Goal: Task Accomplishment & Management: Use online tool/utility

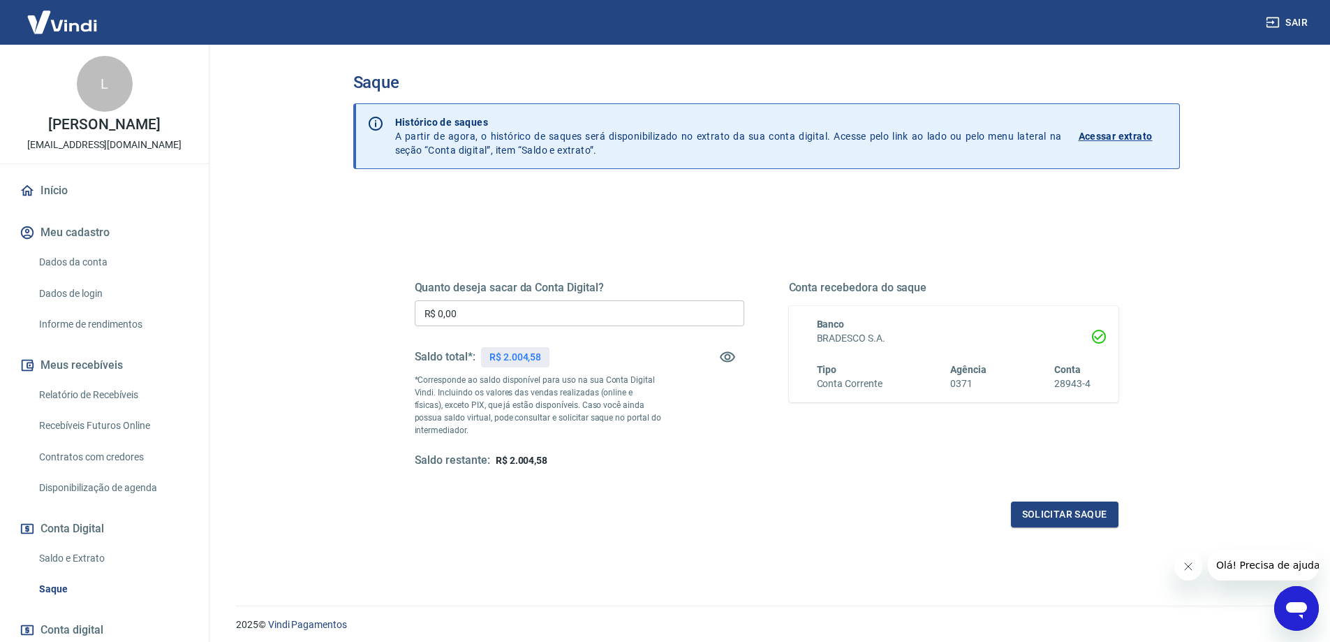
click at [475, 315] on input "R$ 0,00" at bounding box center [580, 313] width 330 height 26
type input "R$ 2.004,58"
click at [1022, 510] on button "Solicitar saque" at bounding box center [1065, 514] width 108 height 26
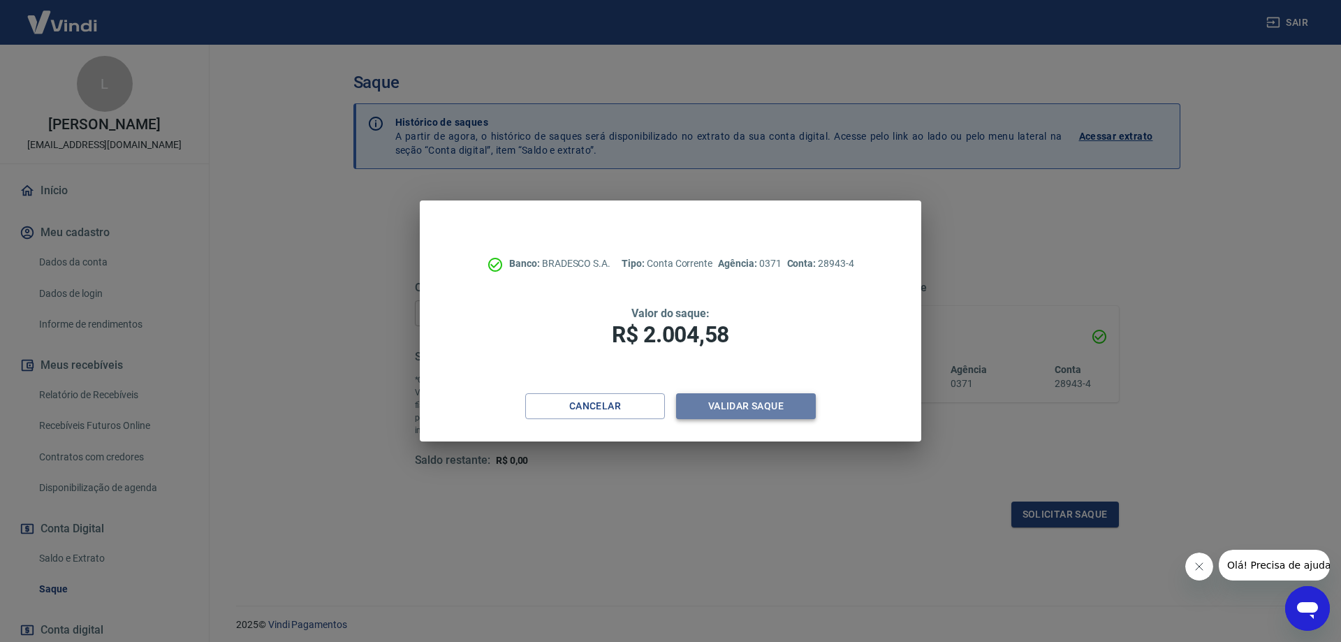
click at [732, 409] on button "Validar saque" at bounding box center [746, 406] width 140 height 26
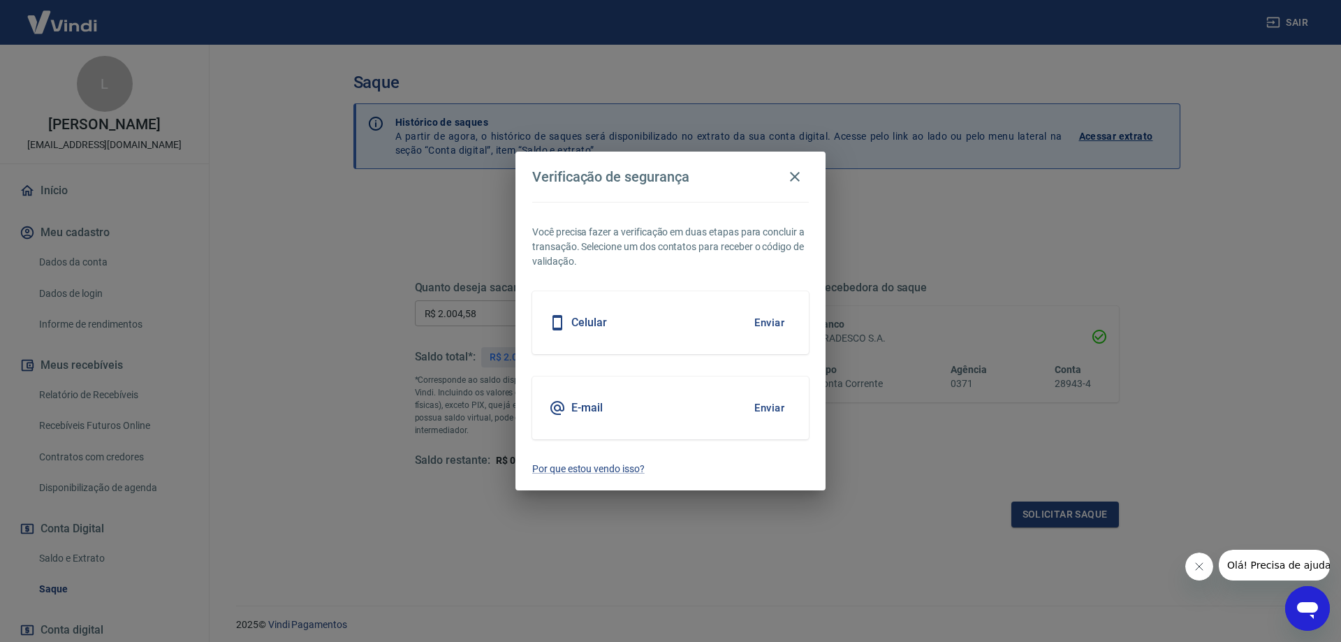
click at [765, 328] on button "Enviar" at bounding box center [769, 322] width 45 height 29
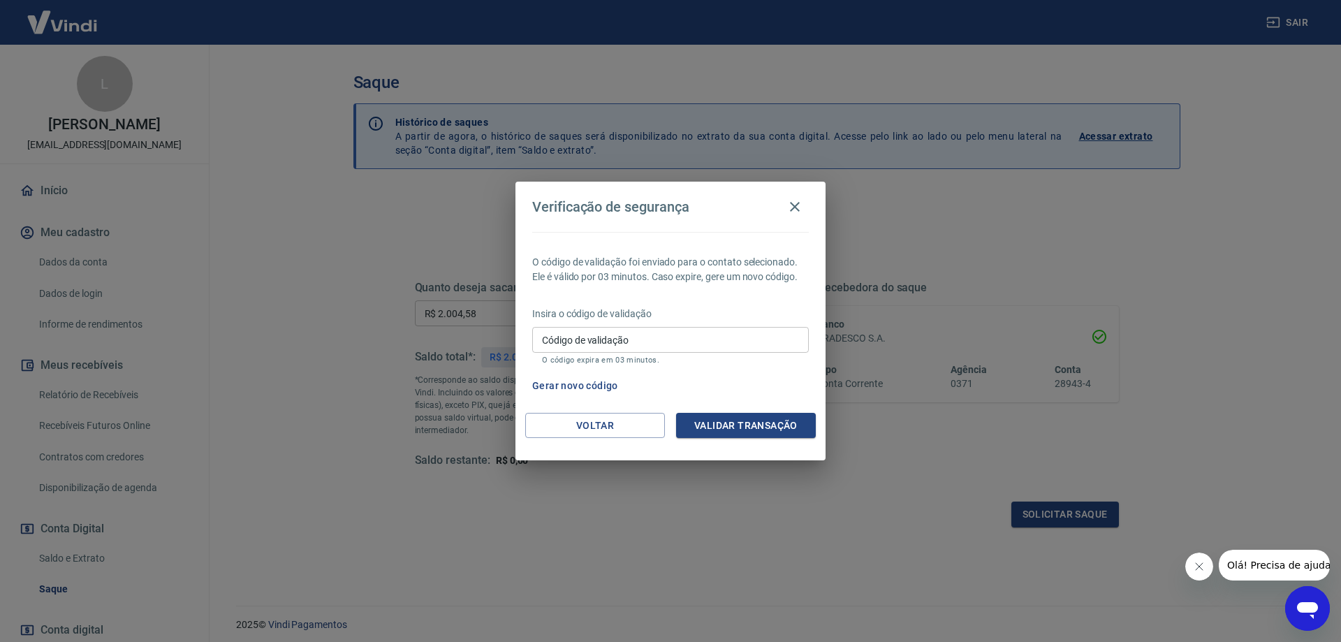
click at [703, 330] on input "Código de validação" at bounding box center [670, 340] width 277 height 26
click at [697, 300] on div "O código de validação foi enviado para o contato selecionado. Ele é válido por …" at bounding box center [670, 322] width 310 height 181
click at [610, 422] on button "Voltar" at bounding box center [595, 426] width 140 height 26
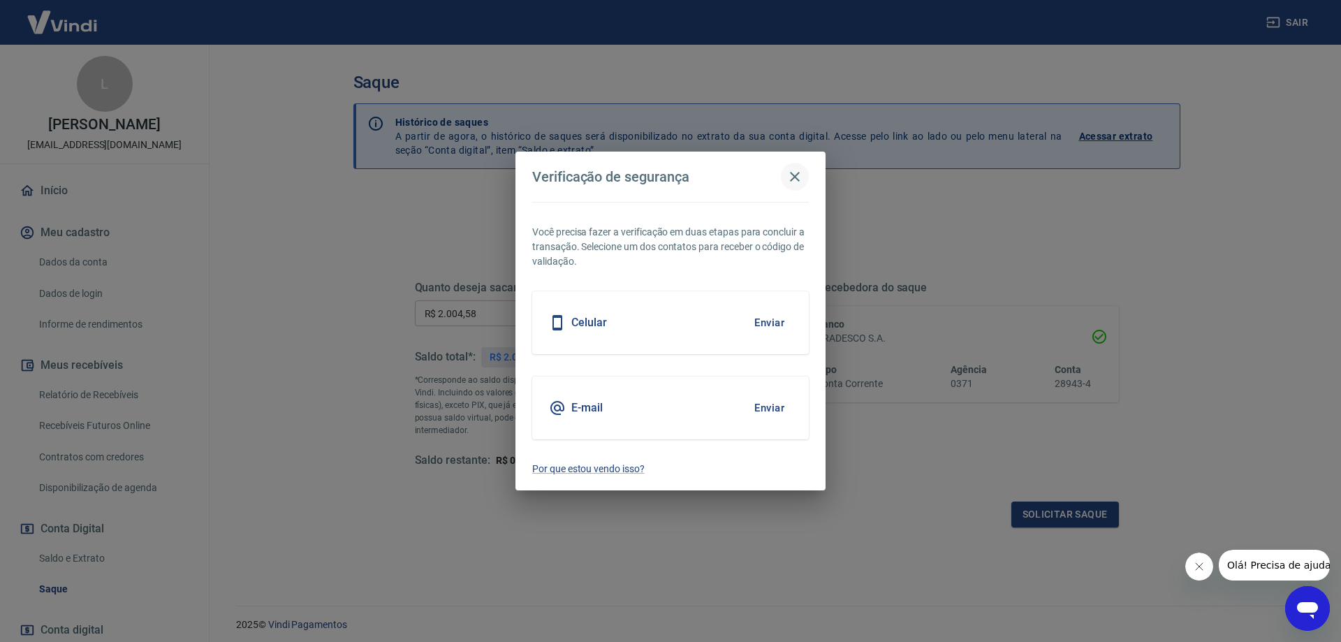
click at [800, 177] on icon "button" at bounding box center [794, 176] width 17 height 17
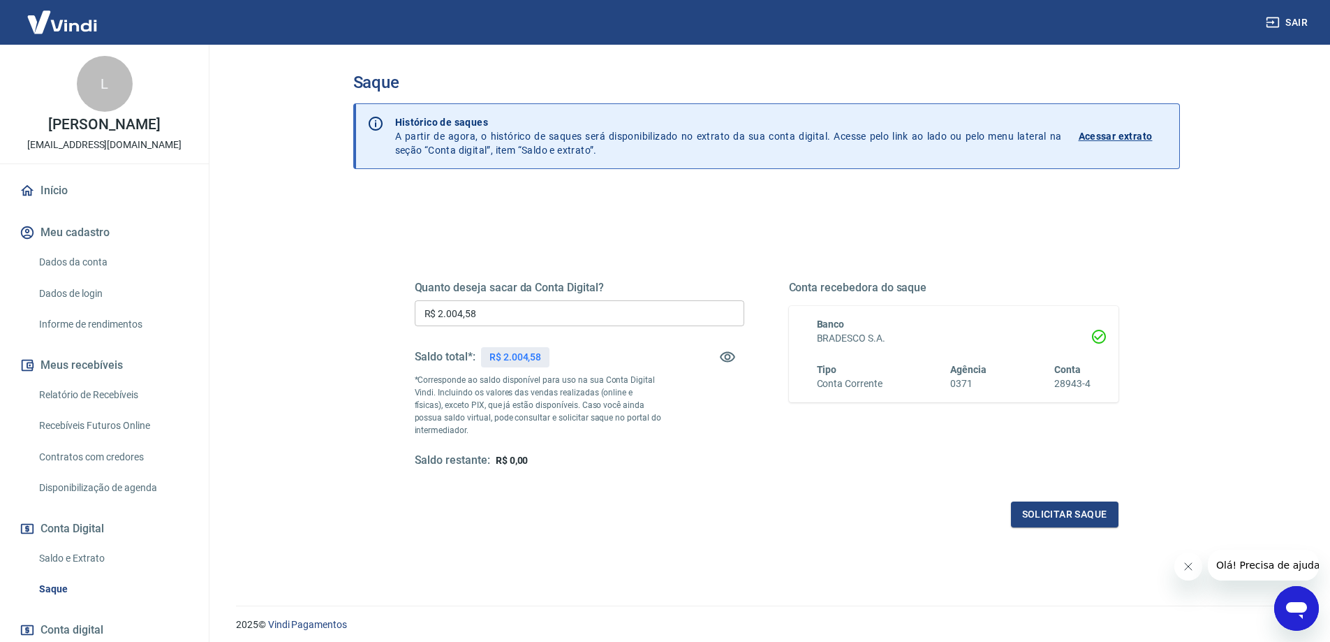
click at [487, 314] on input "R$ 2.004,58" at bounding box center [580, 313] width 330 height 26
click at [402, 210] on div "Quanto deseja sacar da Conta Digital? R$ 2.004,58 ​ Saldo total*: R$ 2.004,58 *…" at bounding box center [766, 440] width 827 height 499
